Goal: Find contact information: Find contact information

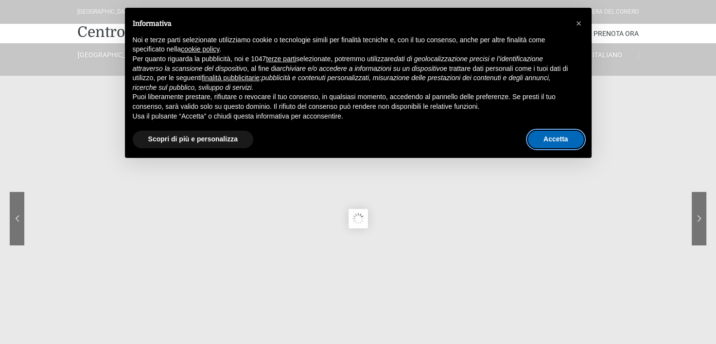
click at [558, 141] on button "Accetta" at bounding box center [556, 140] width 56 height 18
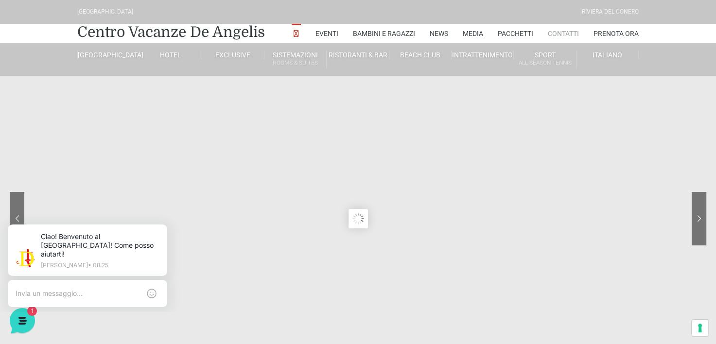
click at [562, 34] on link "Contatti" at bounding box center [563, 33] width 31 height 19
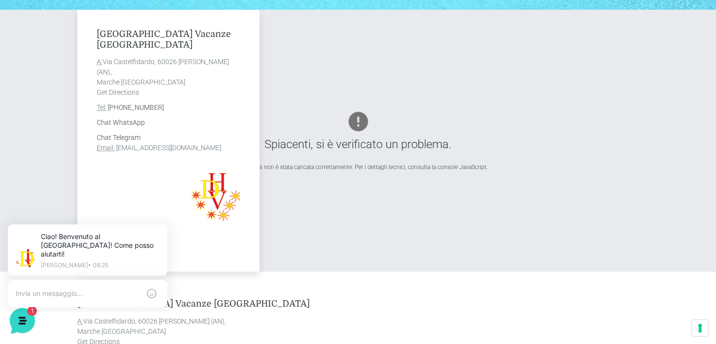
drag, startPoint x: 95, startPoint y: 33, endPoint x: 222, endPoint y: 146, distance: 169.8
click at [227, 146] on div "Villaggio Centro Vacanze De Angelis A: Via Castelfidardo, 60026 Marcelli di Num…" at bounding box center [168, 141] width 182 height 262
drag, startPoint x: 222, startPoint y: 146, endPoint x: 208, endPoint y: 144, distance: 13.8
copy div "Villaggio Centro Vacanze De Angelis A: Via Castelfidardo, 60026 Marcelli di Num…"
